Goal: Obtain resource: Download file/media

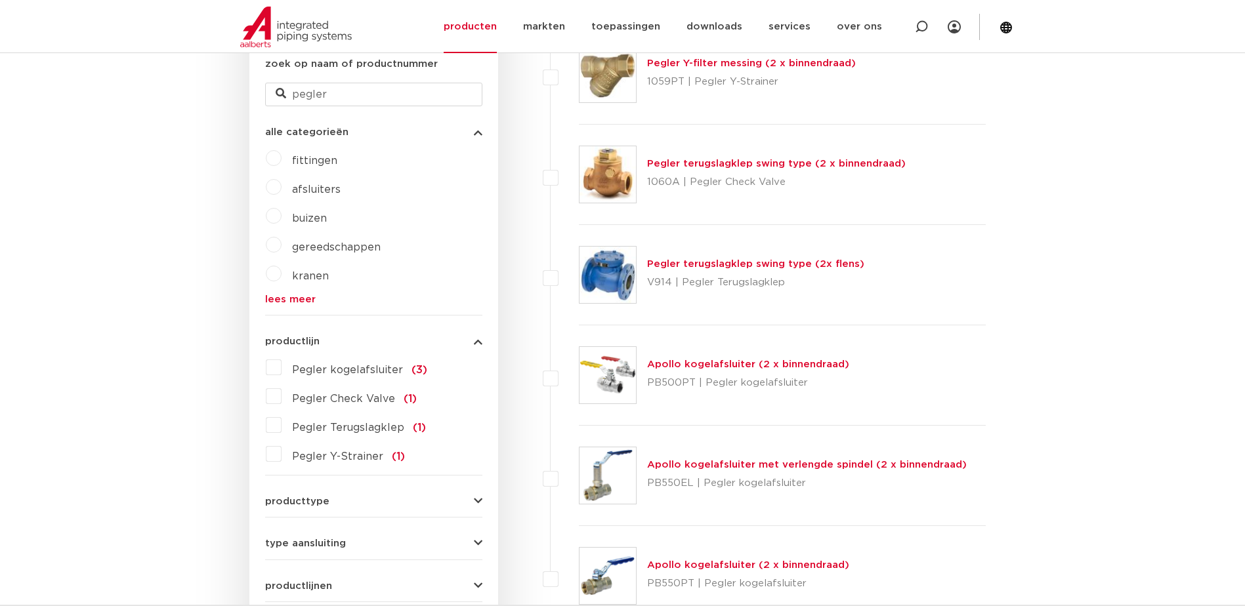
scroll to position [459, 0]
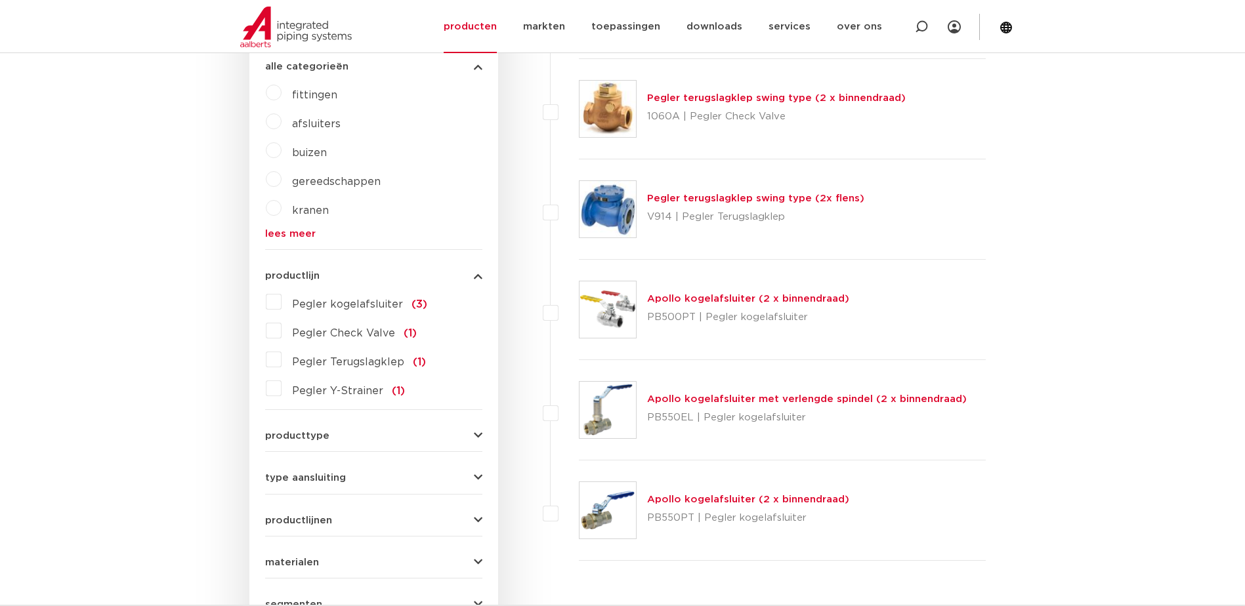
click at [665, 399] on link "Apollo kogelafsluiter met verlengde spindel (2 x binnendraad)" at bounding box center [806, 399] width 319 height 10
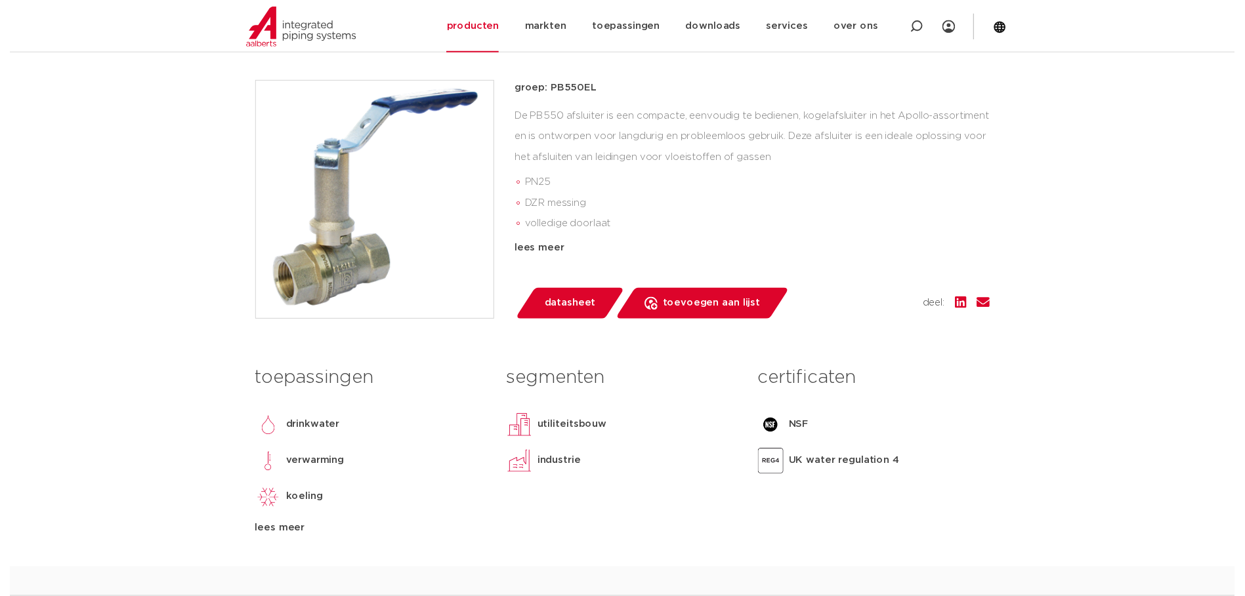
scroll to position [262, 0]
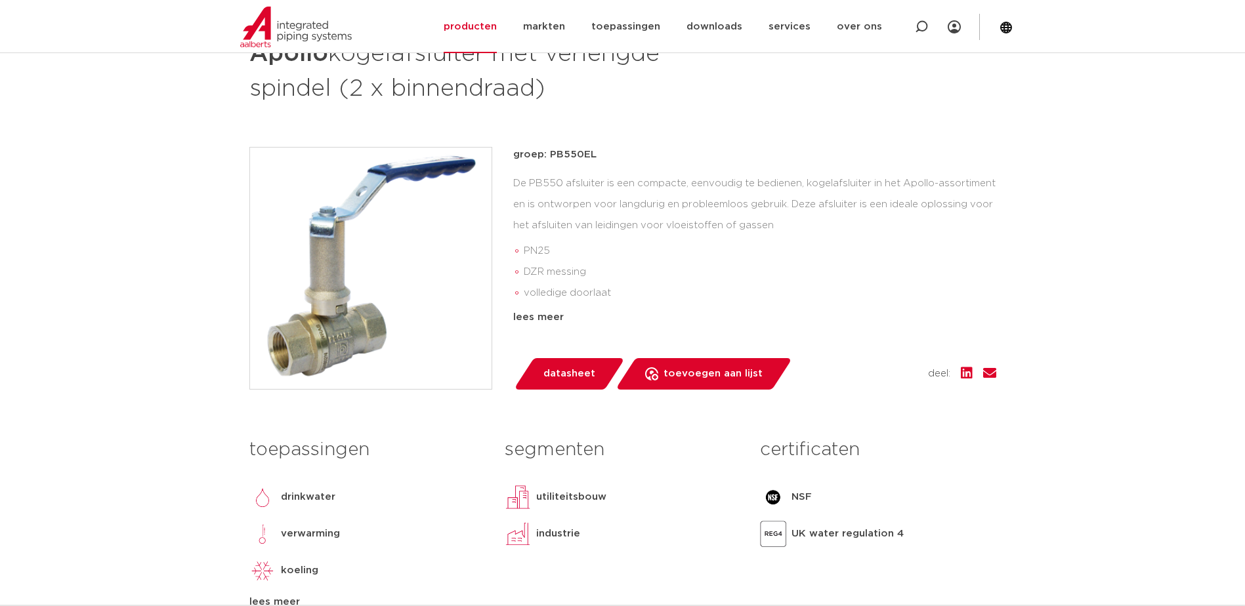
click at [573, 369] on span "datasheet" at bounding box center [569, 373] width 52 height 21
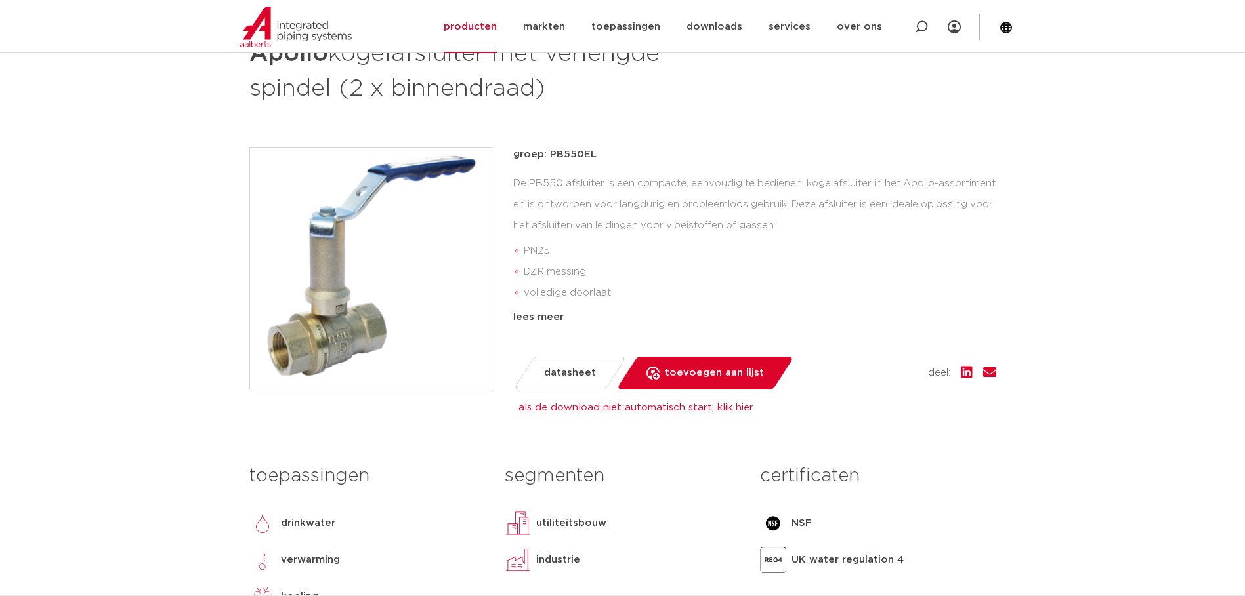
scroll to position [66, 0]
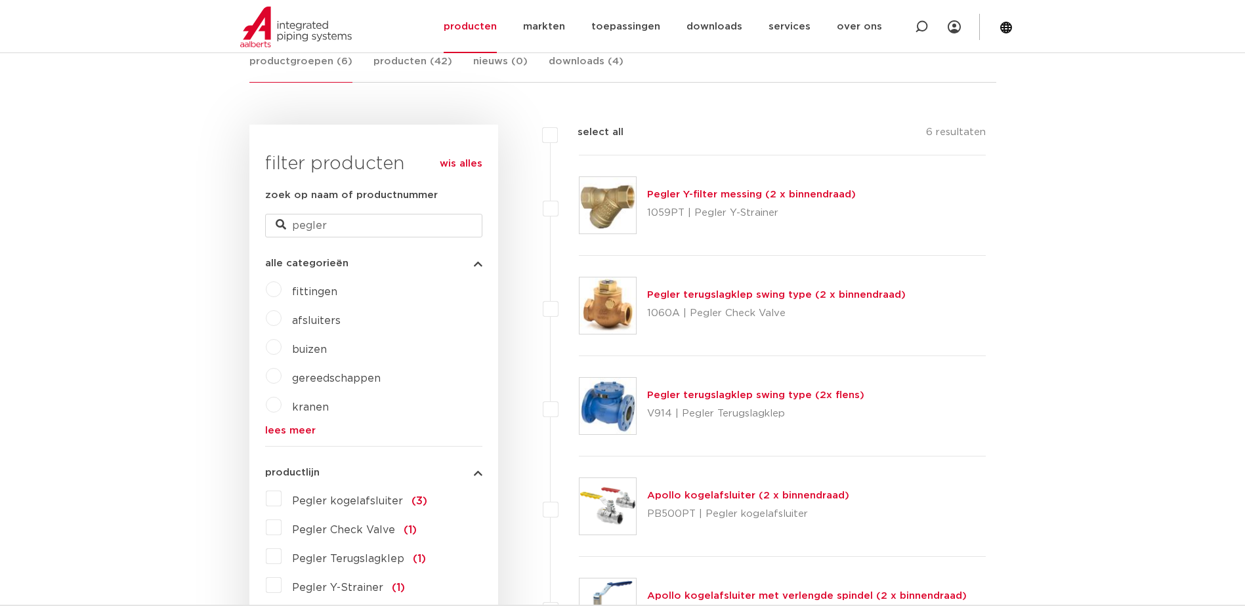
scroll to position [197, 0]
